Goal: Entertainment & Leisure: Consume media (video, audio)

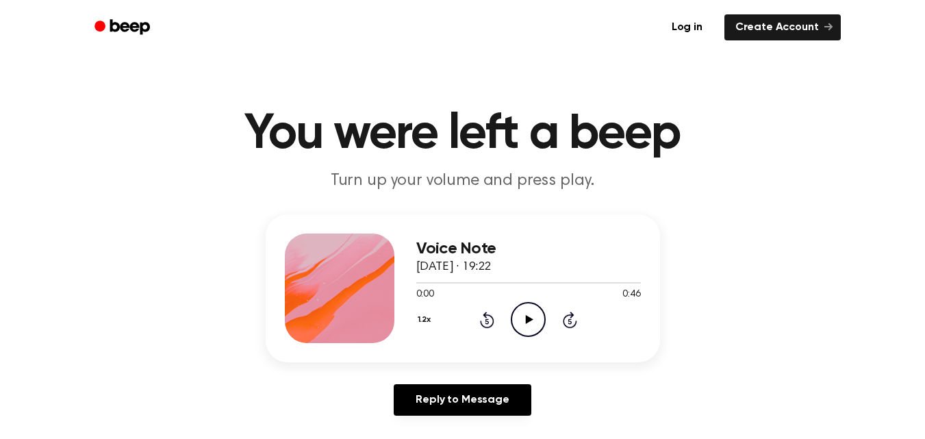
click at [526, 324] on icon "Play Audio" at bounding box center [528, 319] width 35 height 35
click at [529, 318] on icon "Pause Audio" at bounding box center [528, 319] width 35 height 35
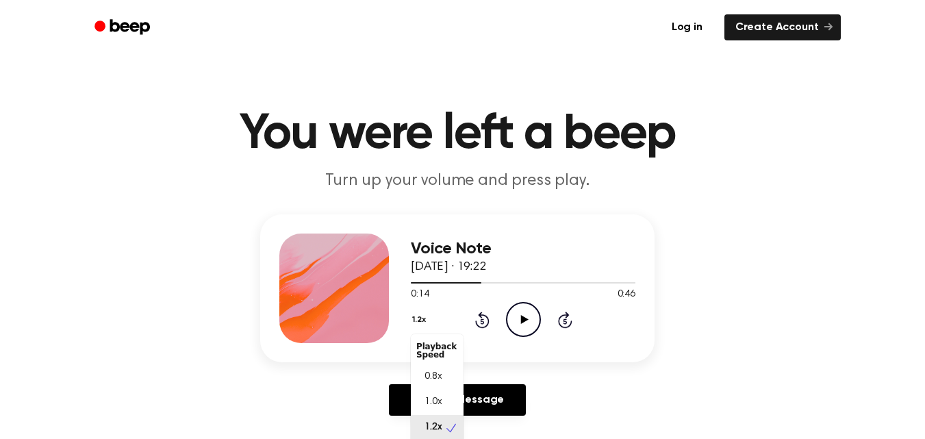
scroll to position [1, 0]
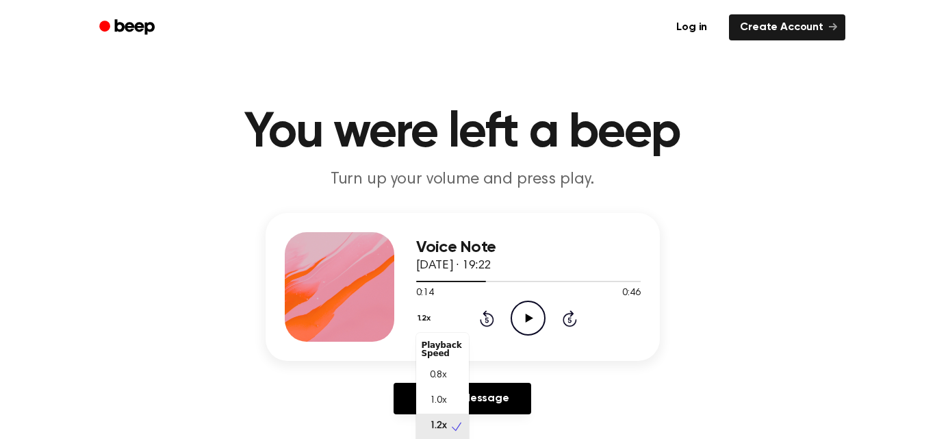
click at [420, 321] on button "1.2x" at bounding box center [426, 318] width 20 height 23
click at [441, 398] on span "1.0x" at bounding box center [438, 401] width 17 height 14
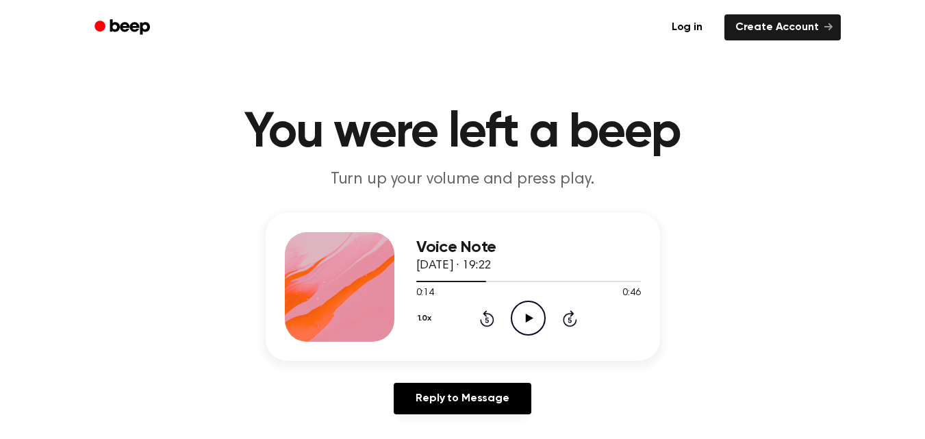
click at [491, 321] on icon "Rewind 5 seconds" at bounding box center [486, 319] width 15 height 18
click at [524, 314] on icon "Play Audio" at bounding box center [528, 318] width 35 height 35
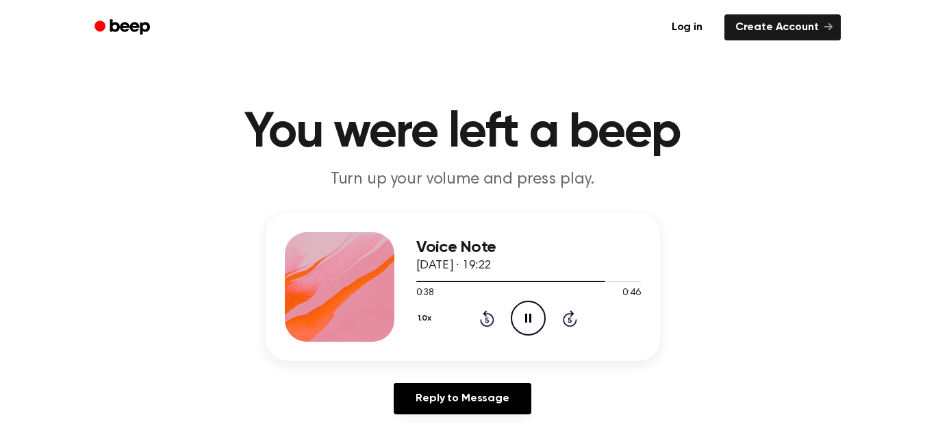
click at [527, 319] on icon at bounding box center [528, 318] width 6 height 9
click at [480, 312] on icon "Rewind 5 seconds" at bounding box center [486, 319] width 15 height 18
click at [517, 314] on icon "Play Audio" at bounding box center [528, 318] width 35 height 35
click at [521, 316] on icon "Pause Audio" at bounding box center [528, 318] width 35 height 35
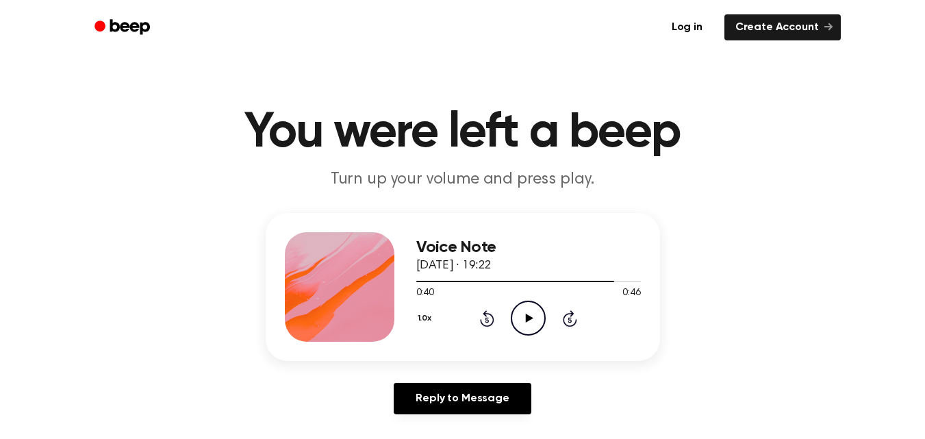
click at [535, 307] on icon "Play Audio" at bounding box center [528, 318] width 35 height 35
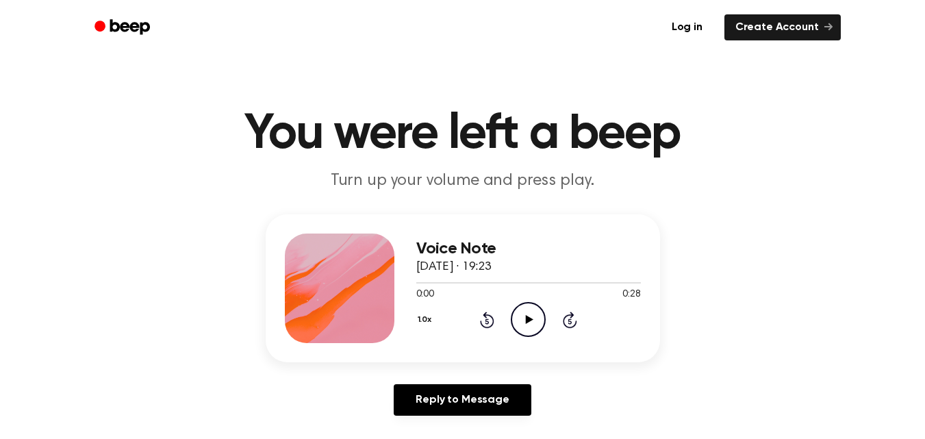
click at [522, 318] on icon "Play Audio" at bounding box center [528, 319] width 35 height 35
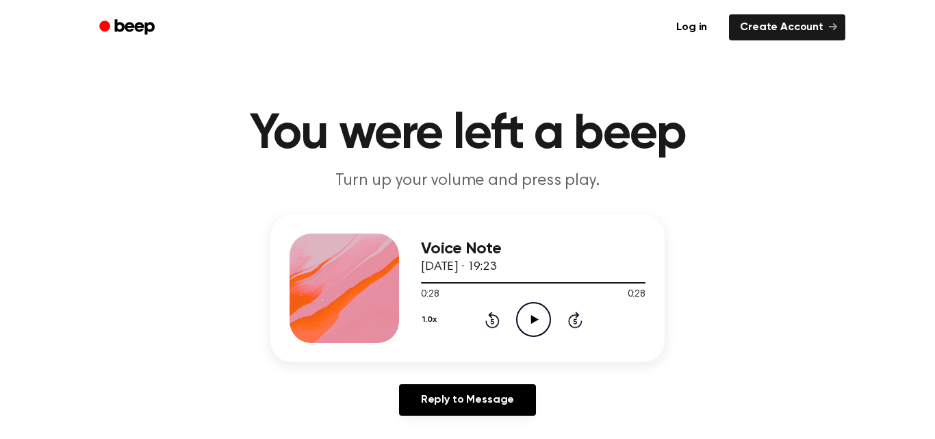
click at [431, 316] on button "1.0x" at bounding box center [431, 319] width 21 height 23
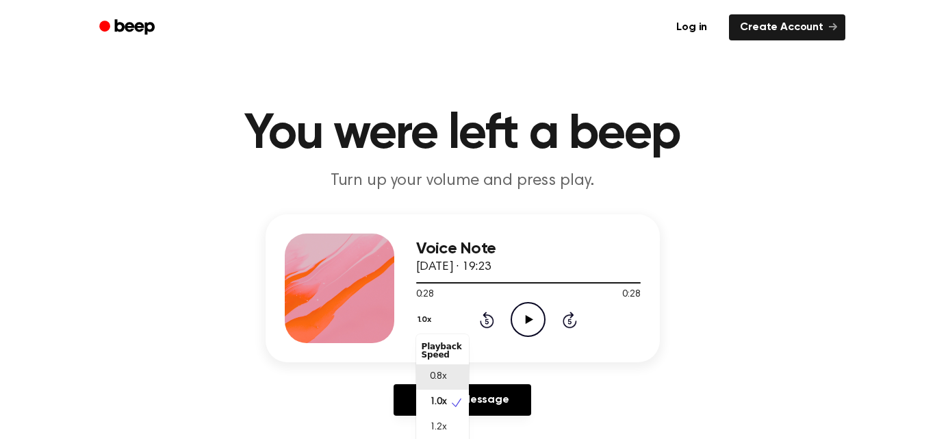
click at [449, 379] on div "0.8x" at bounding box center [442, 376] width 53 height 25
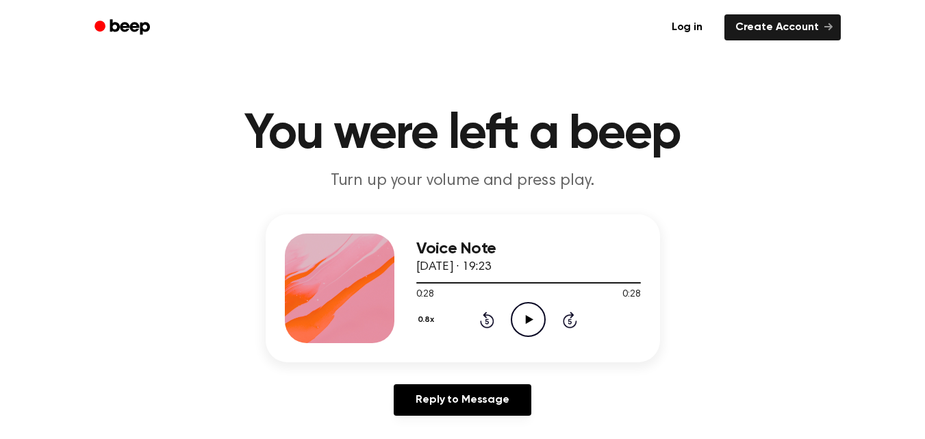
click at [525, 320] on icon "Play Audio" at bounding box center [528, 319] width 35 height 35
click at [527, 323] on icon "Play Audio" at bounding box center [528, 319] width 35 height 35
click at [530, 306] on icon "Play Audio" at bounding box center [528, 319] width 35 height 35
click at [486, 325] on icon "Rewind 5 seconds" at bounding box center [486, 320] width 15 height 18
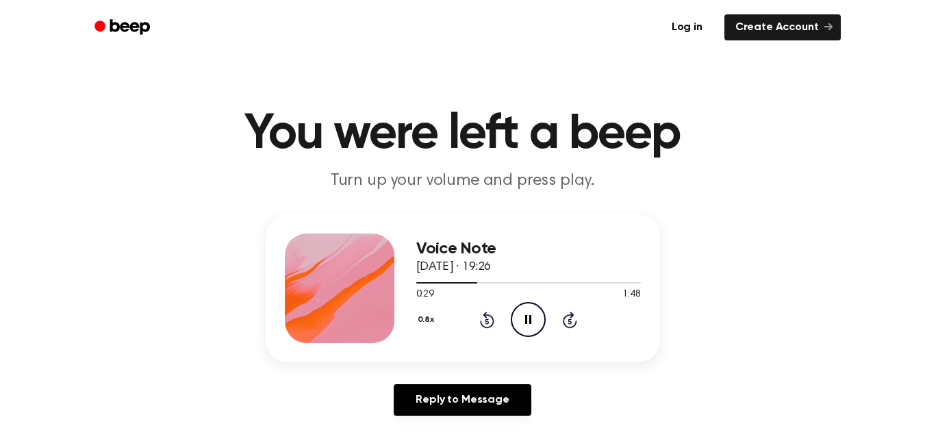
click at [486, 320] on icon at bounding box center [487, 320] width 3 height 5
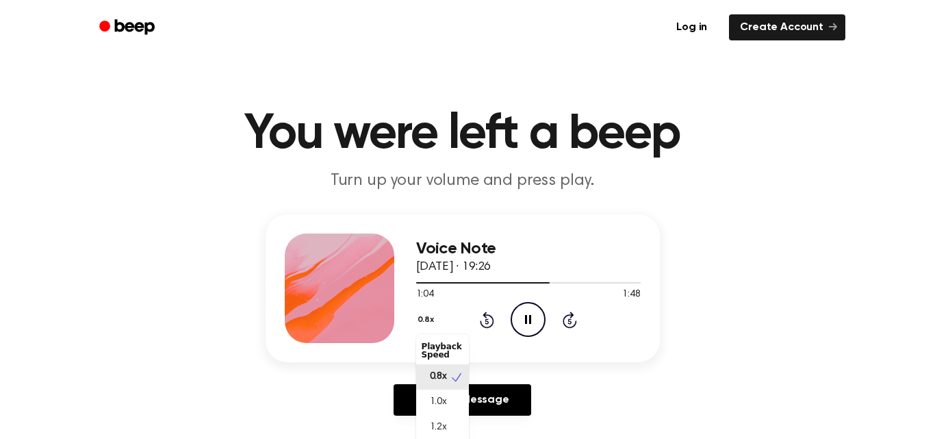
click at [422, 323] on button "0.8x" at bounding box center [427, 319] width 23 height 23
click at [451, 397] on div "1.0x" at bounding box center [442, 402] width 53 height 25
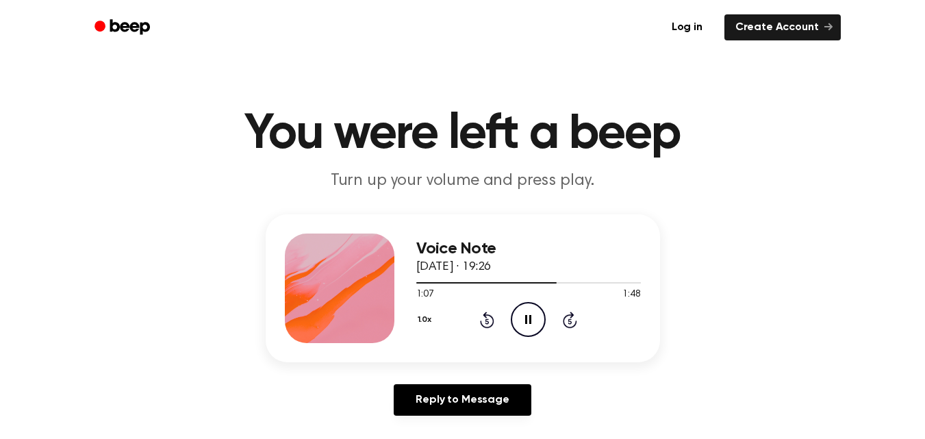
click at [672, 201] on main "You were left a beep Turn up your volume and press play. Voice Note 28 Septembe…" at bounding box center [462, 422] width 925 height 844
